Goal: Information Seeking & Learning: Learn about a topic

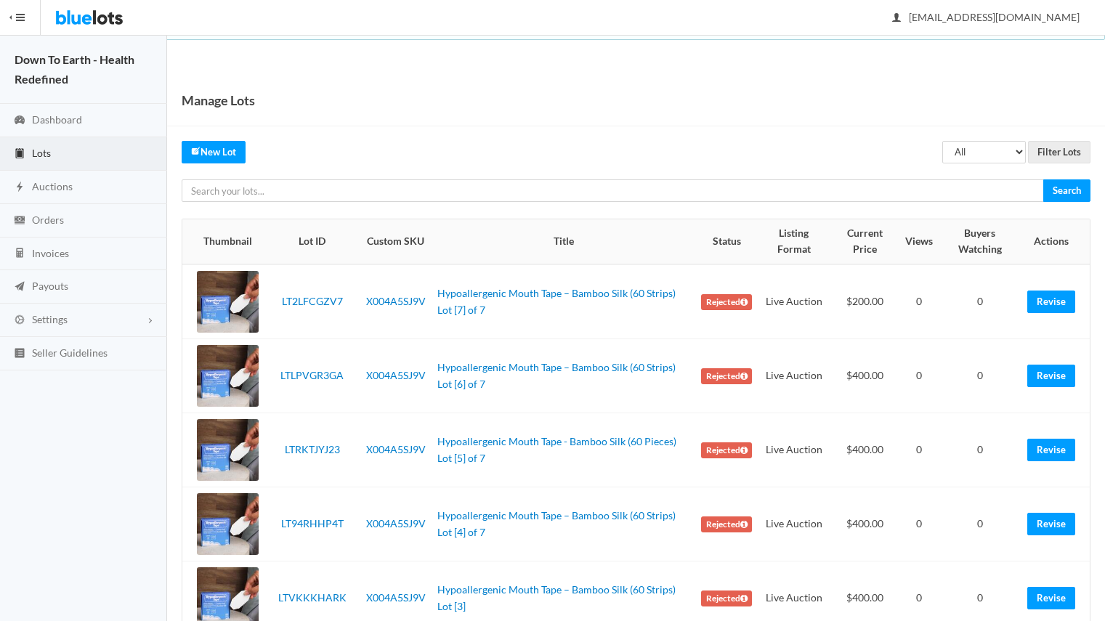
scroll to position [188, 0]
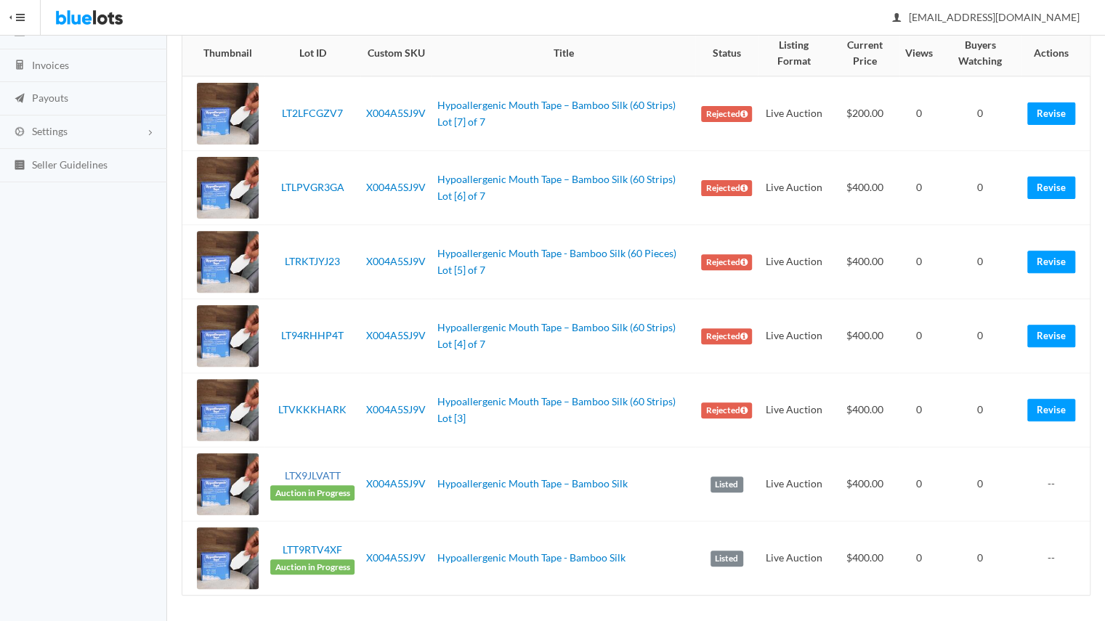
click at [330, 475] on link "LTX9JLVATT" at bounding box center [312, 475] width 56 height 12
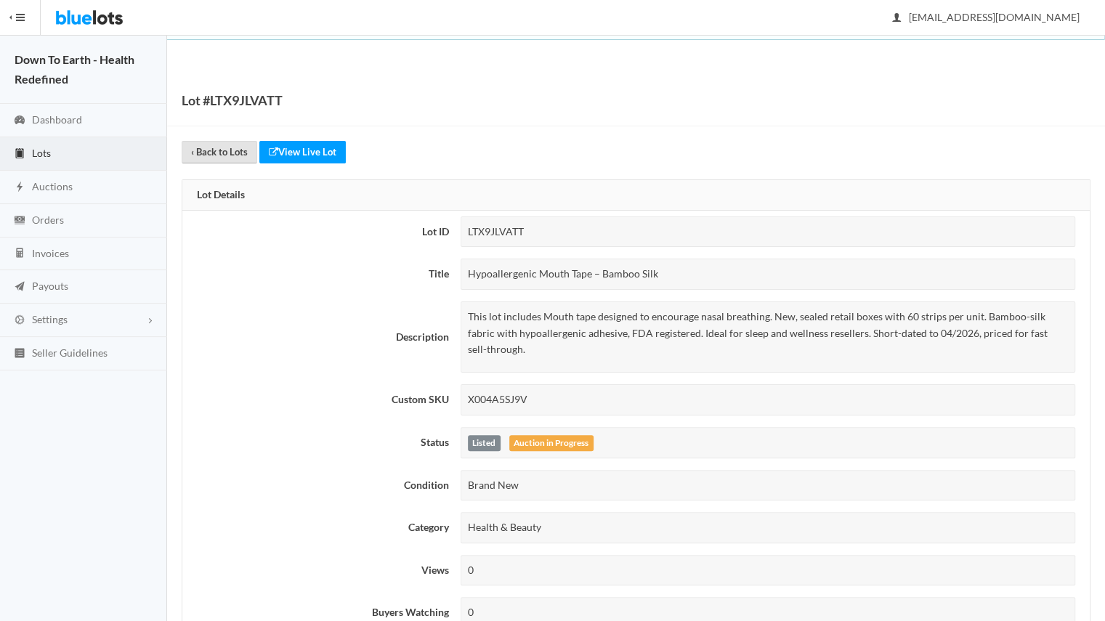
click at [219, 153] on link "‹ Back to Lots" at bounding box center [220, 152] width 76 height 23
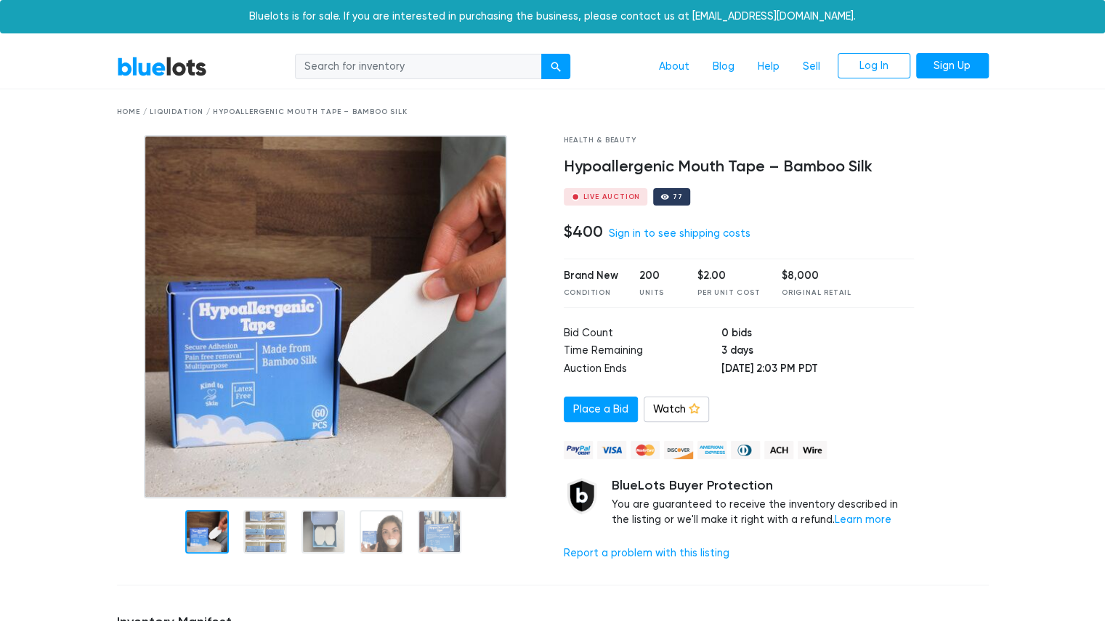
click at [159, 64] on link "BlueLots" at bounding box center [162, 66] width 90 height 21
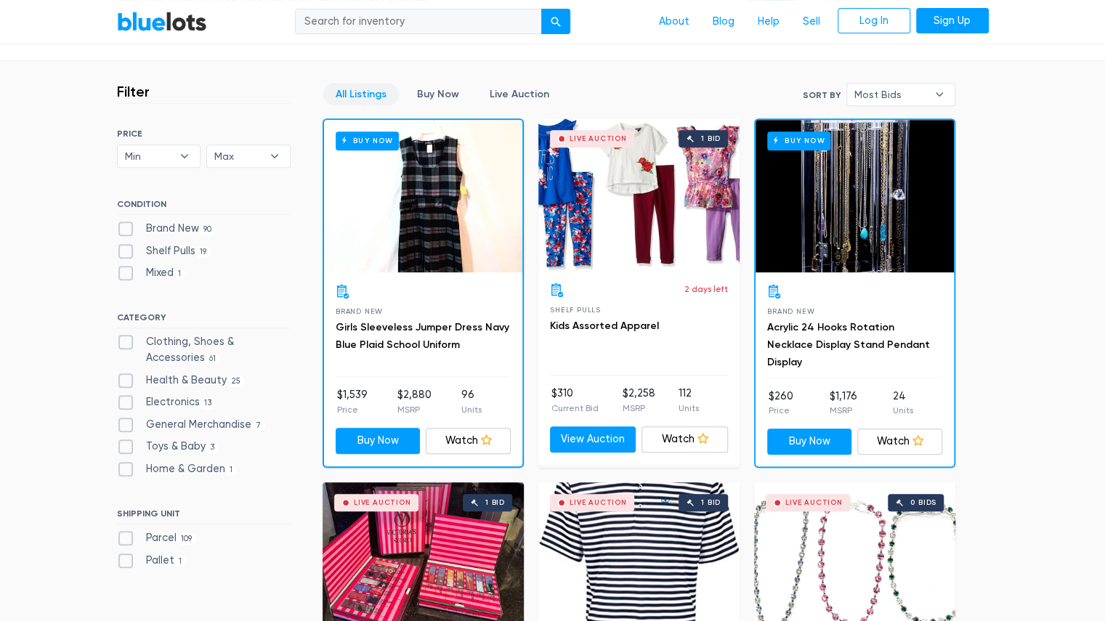
scroll to position [373, 0]
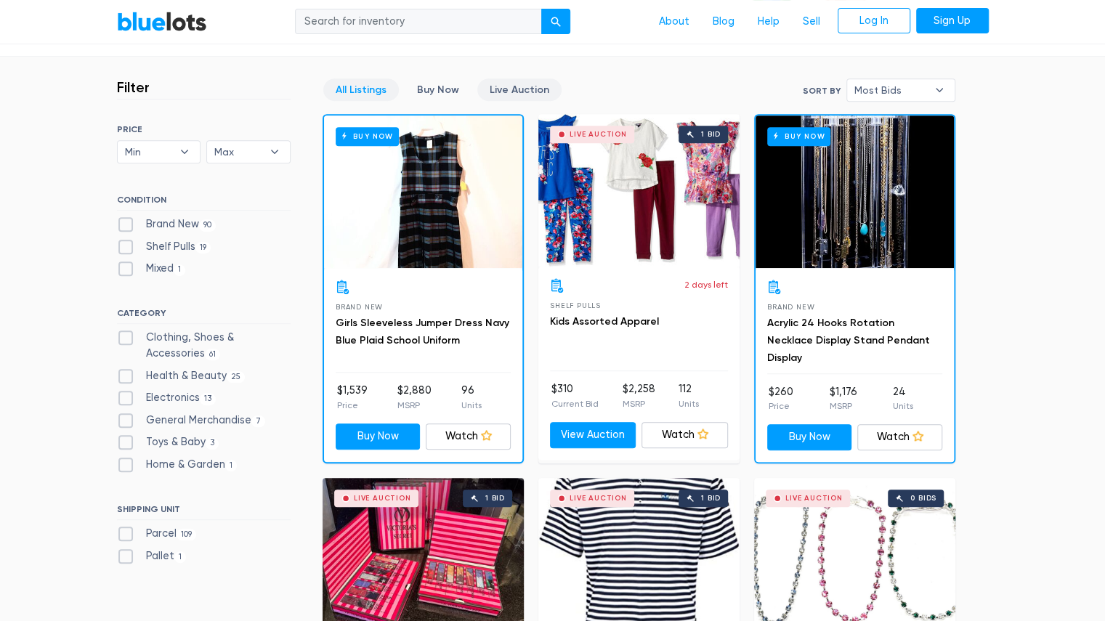
click at [519, 94] on link "Live Auction" at bounding box center [519, 89] width 84 height 23
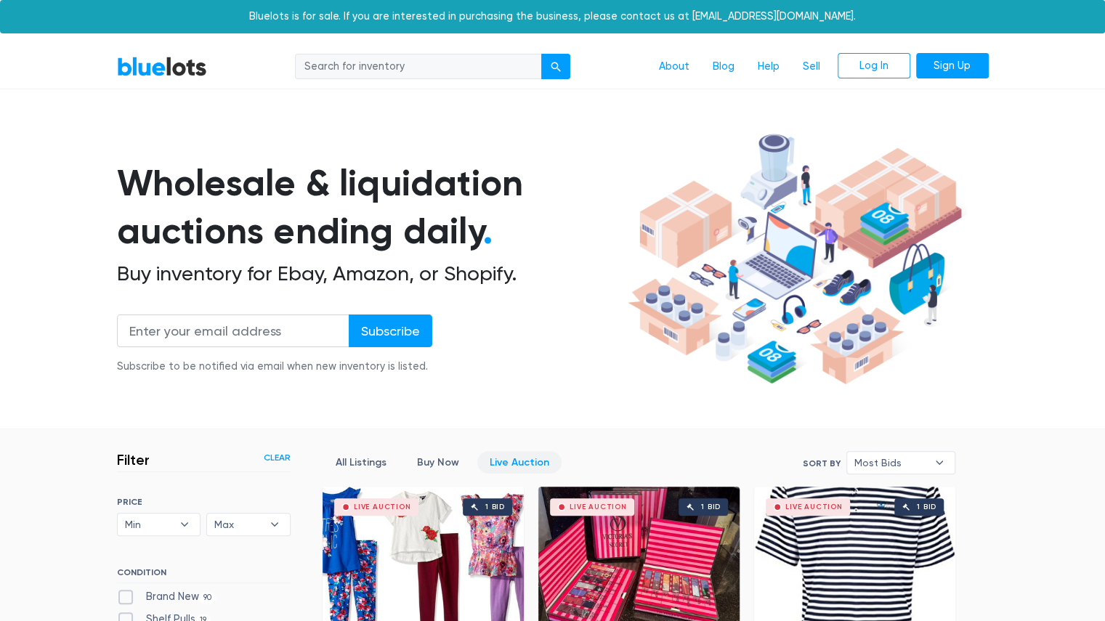
scroll to position [3, 0]
